Goal: Navigation & Orientation: Find specific page/section

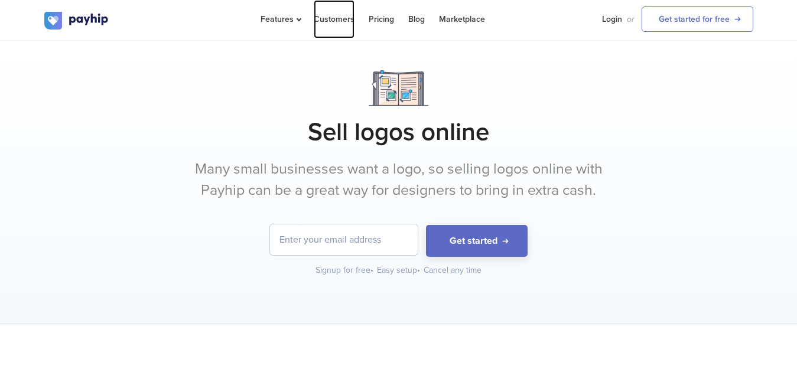
click at [331, 19] on link "Customers" at bounding box center [334, 19] width 41 height 38
